Goal: Find specific page/section: Locate a particular part of the current website

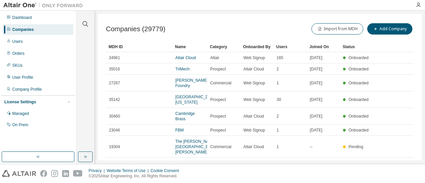
click at [236, 19] on div "Companies (29779) Import from MDH Add Company Clear Load Save Save As Field Ope…" at bounding box center [260, 87] width 324 height 147
click at [26, 27] on div "Companies" at bounding box center [38, 29] width 71 height 11
click at [25, 44] on div "Users" at bounding box center [38, 41] width 71 height 11
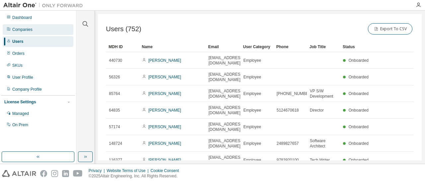
click at [31, 30] on div "Companies" at bounding box center [22, 29] width 20 height 5
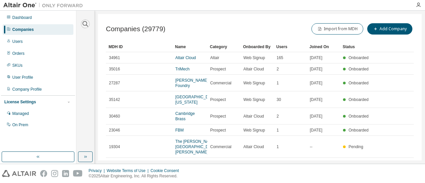
click at [89, 24] on icon "button" at bounding box center [85, 24] width 8 height 8
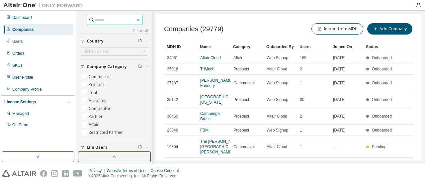
click at [88, 24] on span at bounding box center [115, 20] width 56 height 10
click at [99, 21] on input "text" at bounding box center [115, 20] width 40 height 7
type input "**********"
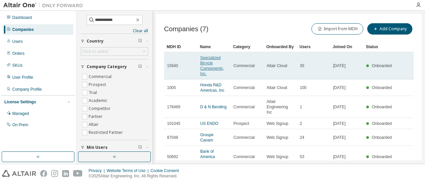
click at [211, 62] on link "Specialized Bicycle Components, Inc." at bounding box center [212, 65] width 24 height 21
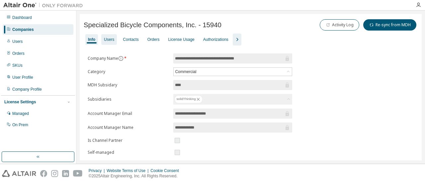
click at [111, 42] on div "Users" at bounding box center [109, 39] width 16 height 11
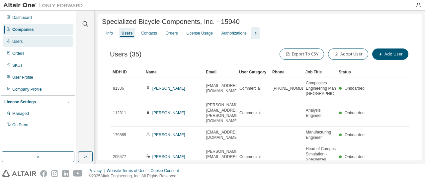
click at [38, 43] on div "Users" at bounding box center [38, 41] width 71 height 11
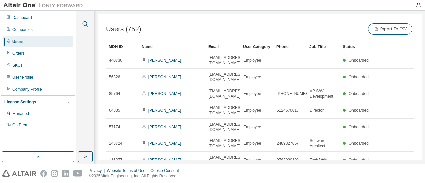
click at [88, 24] on icon "button" at bounding box center [85, 24] width 8 height 8
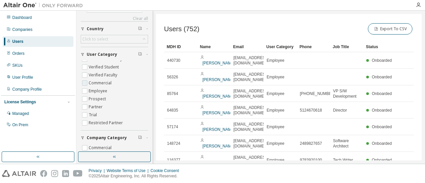
scroll to position [13, 0]
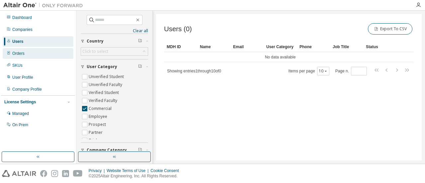
click at [46, 56] on div "Orders" at bounding box center [38, 53] width 71 height 11
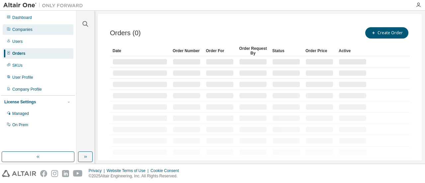
click at [50, 29] on div "Companies" at bounding box center [38, 29] width 71 height 11
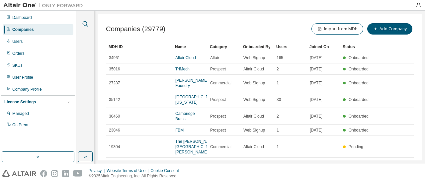
click at [86, 25] on icon "button" at bounding box center [86, 24] width 6 height 6
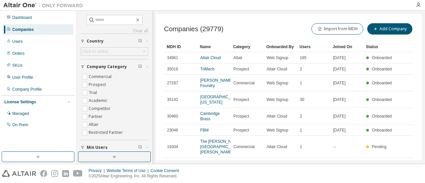
click at [118, 26] on div "Clear all Is Channel Partner Yes No Max Users Min Users Company Category Commer…" at bounding box center [114, 119] width 67 height 209
click at [123, 14] on div "Clear all Is Channel Partner Yes No Max Users Min Users Company Category Commer…" at bounding box center [114, 81] width 74 height 139
click at [118, 20] on input "text" at bounding box center [115, 20] width 40 height 7
type input "**********"
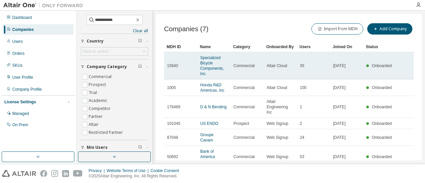
click at [215, 62] on span "Specialized Bicycle Components, Inc." at bounding box center [213, 65] width 27 height 21
click at [211, 67] on link "Specialized Bicycle Components, Inc." at bounding box center [212, 65] width 24 height 21
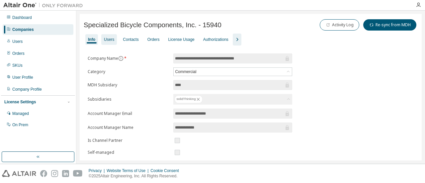
click at [114, 39] on div "Users" at bounding box center [109, 39] width 16 height 11
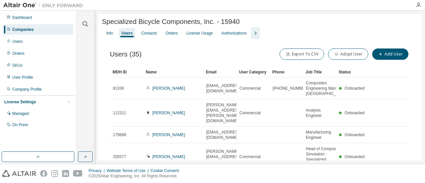
click at [252, 36] on icon "button" at bounding box center [256, 33] width 8 height 8
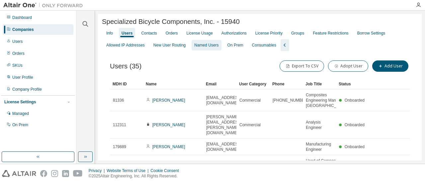
click at [211, 44] on div "Named Users" at bounding box center [207, 45] width 30 height 11
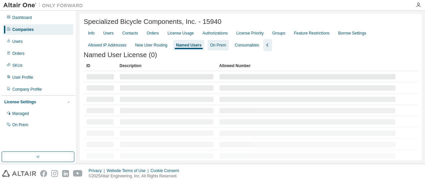
click at [208, 50] on div "On Prem" at bounding box center [218, 45] width 21 height 11
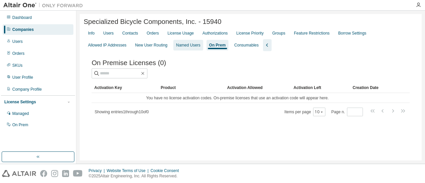
click at [176, 46] on div "Named Users" at bounding box center [188, 45] width 24 height 5
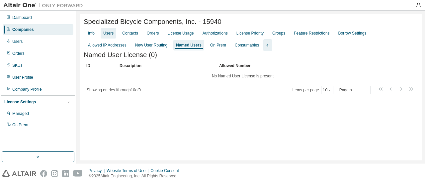
click at [109, 39] on div "Users" at bounding box center [109, 33] width 16 height 11
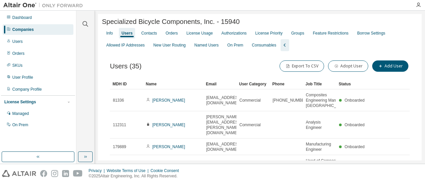
scroll to position [152, 0]
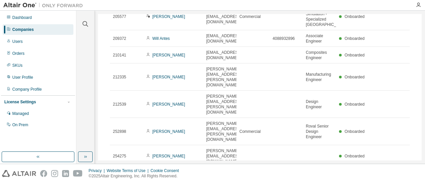
click at [399, 171] on icon "button" at bounding box center [403, 175] width 8 height 8
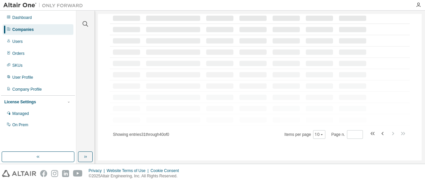
scroll to position [48, 0]
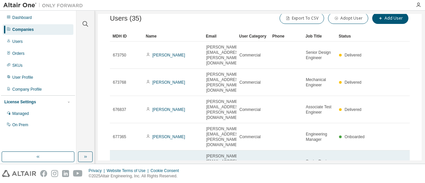
click at [164, 162] on link "[PERSON_NAME]" at bounding box center [168, 164] width 33 height 5
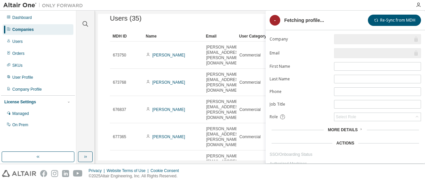
type input "*"
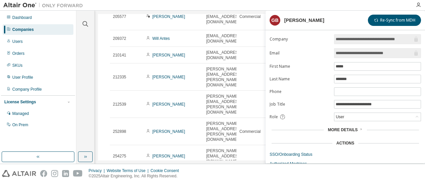
scroll to position [19, 0]
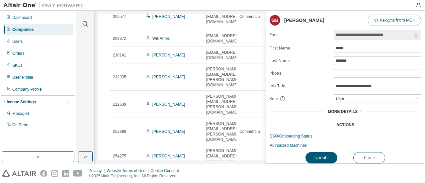
click at [406, 18] on button "Re-Sync from MDH" at bounding box center [394, 20] width 53 height 11
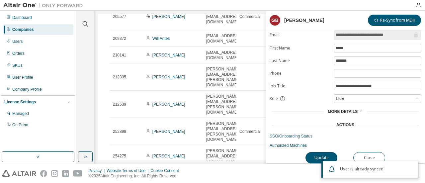
click at [298, 135] on link "SSO/Onboarding Status" at bounding box center [345, 136] width 151 height 5
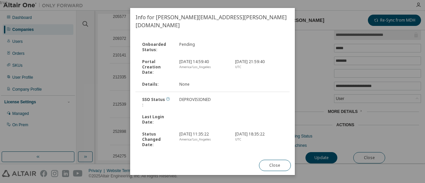
click at [166, 97] on icon at bounding box center [168, 99] width 4 height 4
click at [275, 166] on button "Close" at bounding box center [275, 165] width 32 height 11
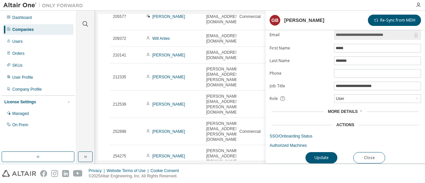
click at [349, 109] on span "More Details" at bounding box center [343, 111] width 30 height 5
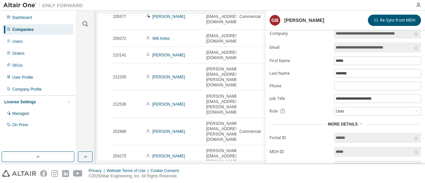
scroll to position [0, 0]
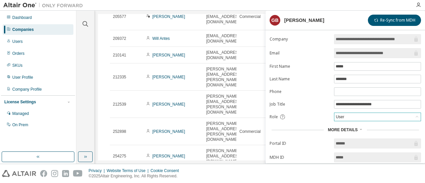
click at [365, 114] on div "User" at bounding box center [378, 117] width 86 height 8
click at [321, 127] on div "More Details" at bounding box center [346, 129] width 148 height 5
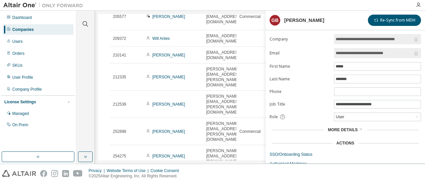
scroll to position [19, 0]
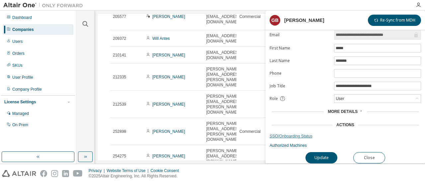
click at [307, 134] on link "SSO/Onboarding Status" at bounding box center [345, 136] width 151 height 5
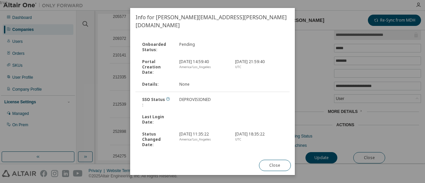
click at [114, 56] on div "true" at bounding box center [212, 91] width 425 height 183
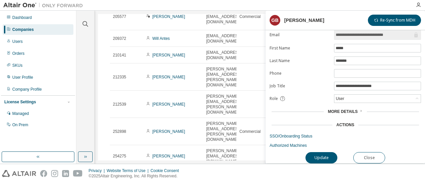
click at [422, 7] on div at bounding box center [418, 4] width 13 height 5
click at [422, 6] on div at bounding box center [418, 4] width 13 height 5
click at [421, 6] on icon "button" at bounding box center [418, 4] width 5 height 5
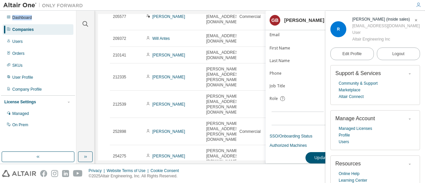
scroll to position [26, 0]
